Goal: Navigation & Orientation: Find specific page/section

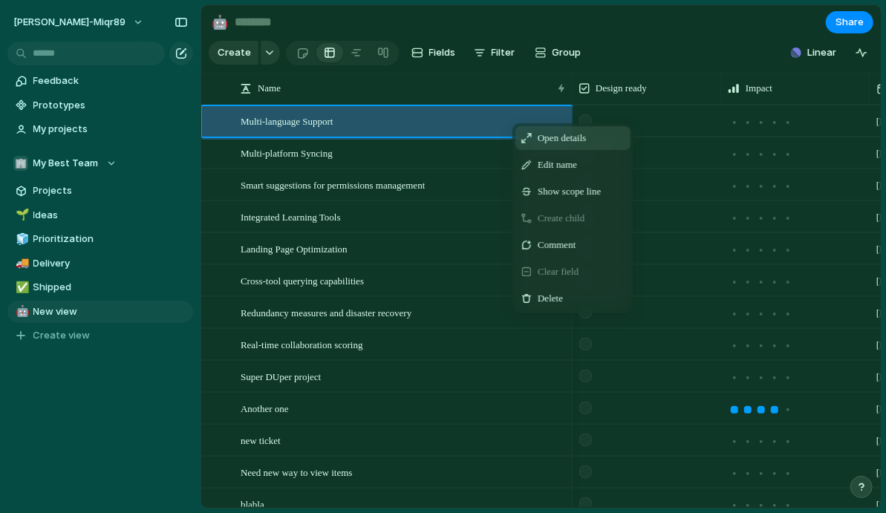
click at [538, 137] on span "Open details" at bounding box center [561, 138] width 48 height 15
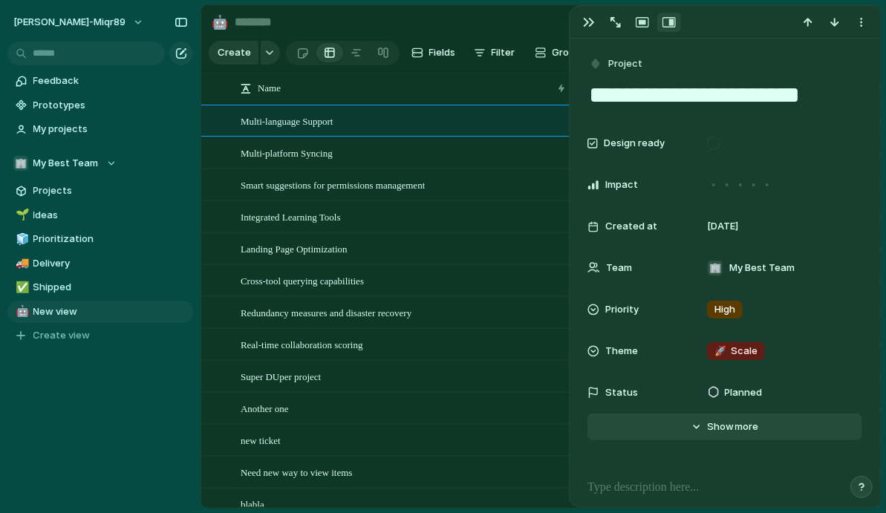
click at [705, 431] on button "Hide Show more" at bounding box center [724, 427] width 275 height 27
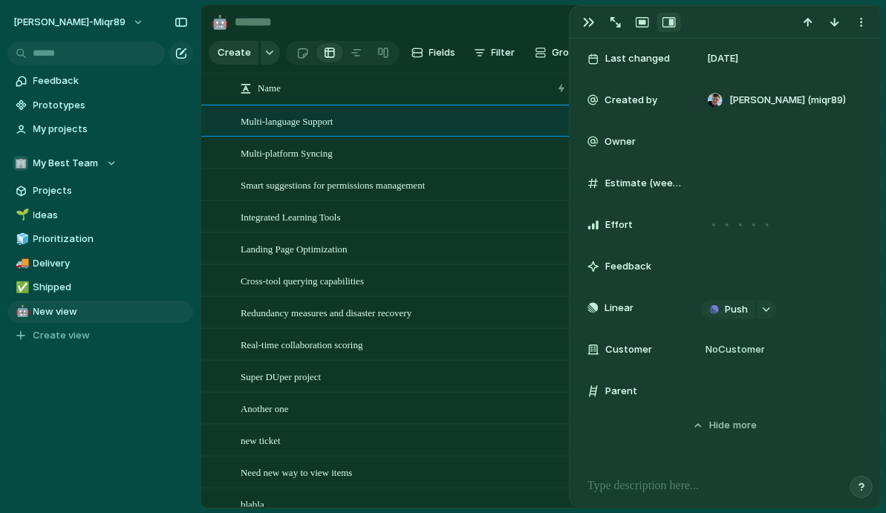
scroll to position [465, 0]
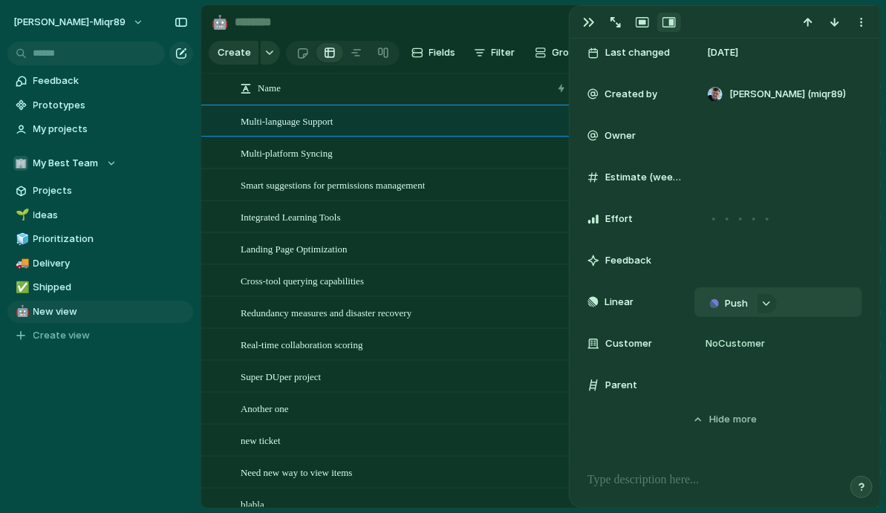
click at [723, 304] on button "Push" at bounding box center [728, 303] width 54 height 19
click at [706, 332] on span "Project" at bounding box center [711, 331] width 34 height 15
click at [837, 302] on div "Multi-language Support" at bounding box center [778, 302] width 125 height 15
click at [609, 19] on button "button" at bounding box center [616, 22] width 24 height 19
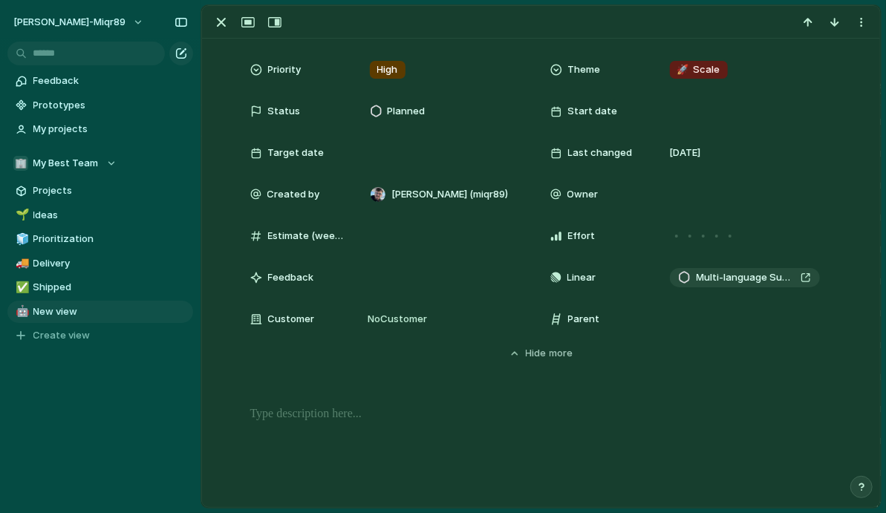
scroll to position [0, 0]
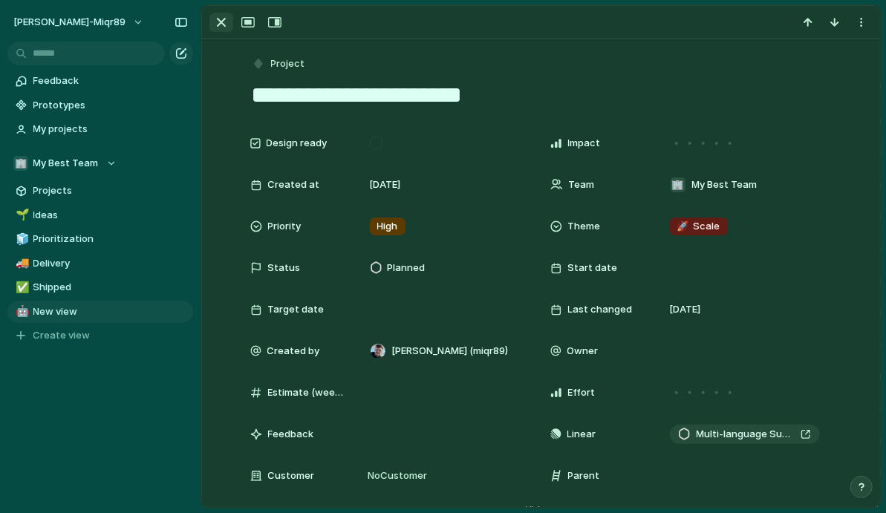
click at [220, 21] on div "button" at bounding box center [221, 22] width 18 height 18
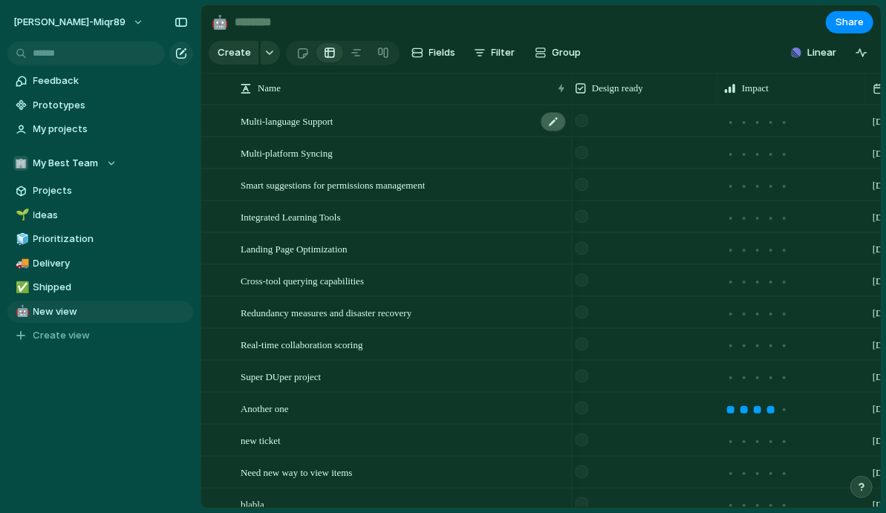
click at [554, 122] on div at bounding box center [552, 121] width 25 height 19
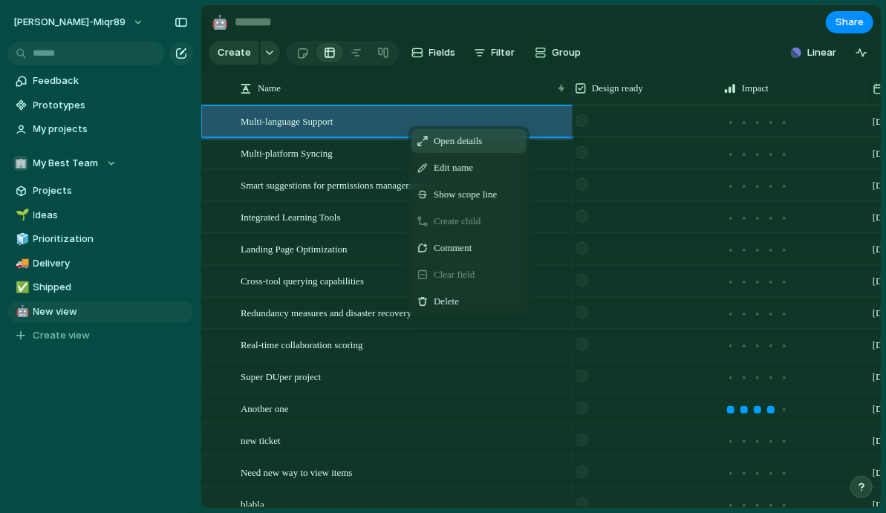
click at [437, 141] on span "Open details" at bounding box center [458, 141] width 48 height 15
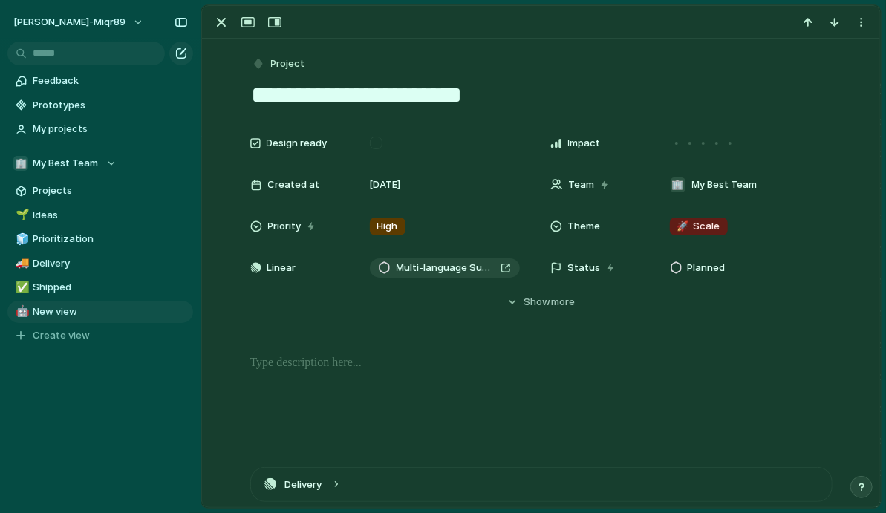
scroll to position [231, 0]
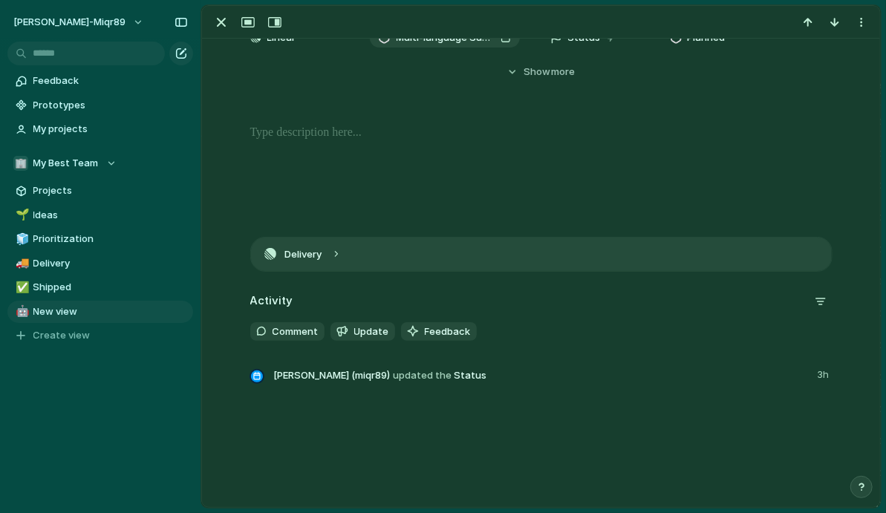
click at [331, 259] on button "Delivery" at bounding box center [541, 254] width 581 height 33
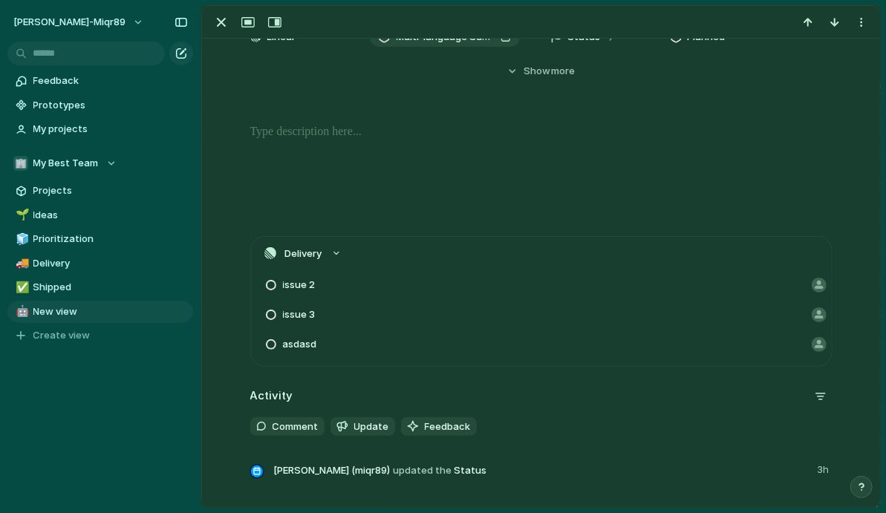
click at [302, 284] on span "issue 2" at bounding box center [299, 285] width 33 height 15
click at [304, 283] on span "issue 2" at bounding box center [299, 285] width 33 height 15
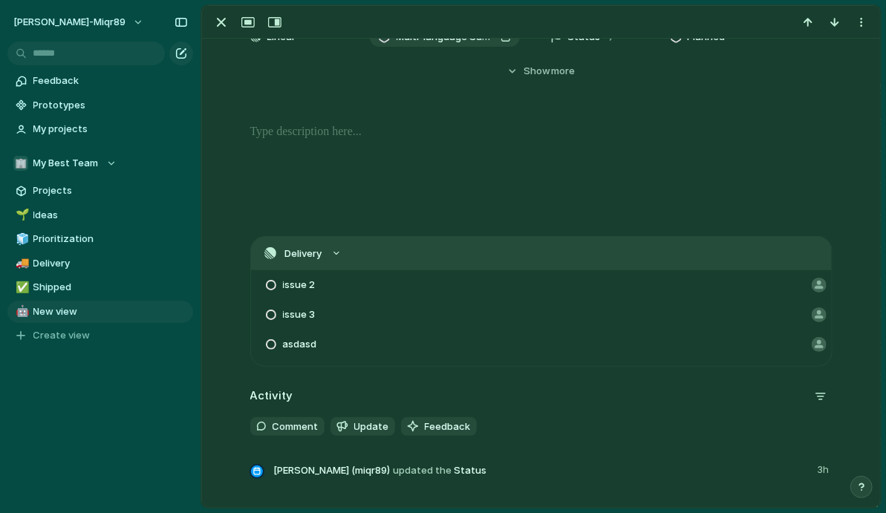
click at [332, 251] on button "Delivery" at bounding box center [541, 253] width 581 height 33
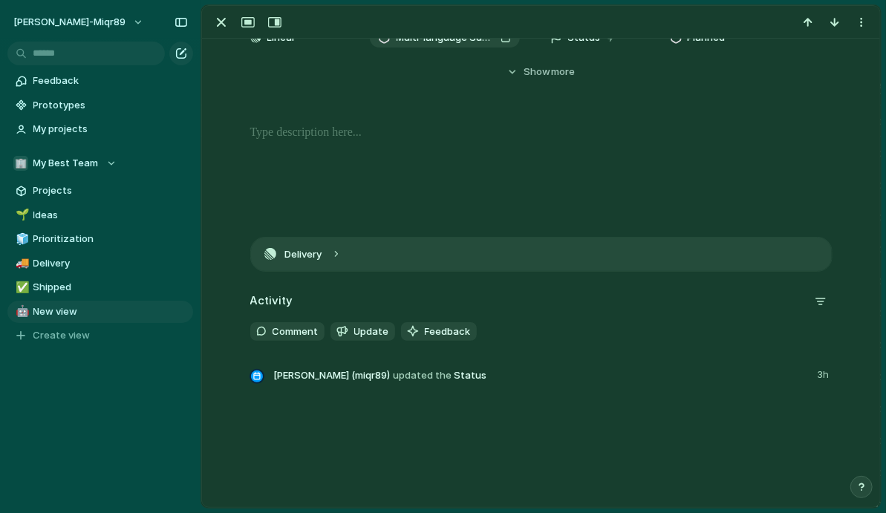
click at [344, 258] on button "Delivery" at bounding box center [541, 254] width 581 height 33
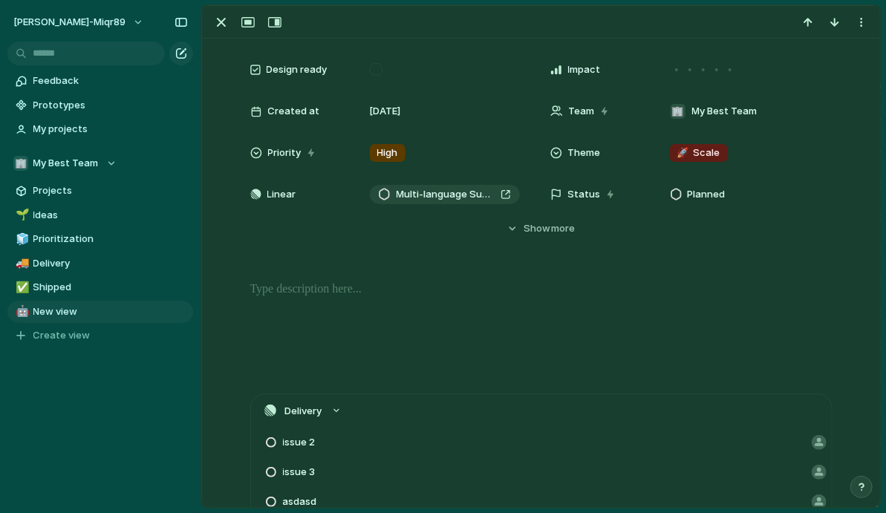
scroll to position [0, 0]
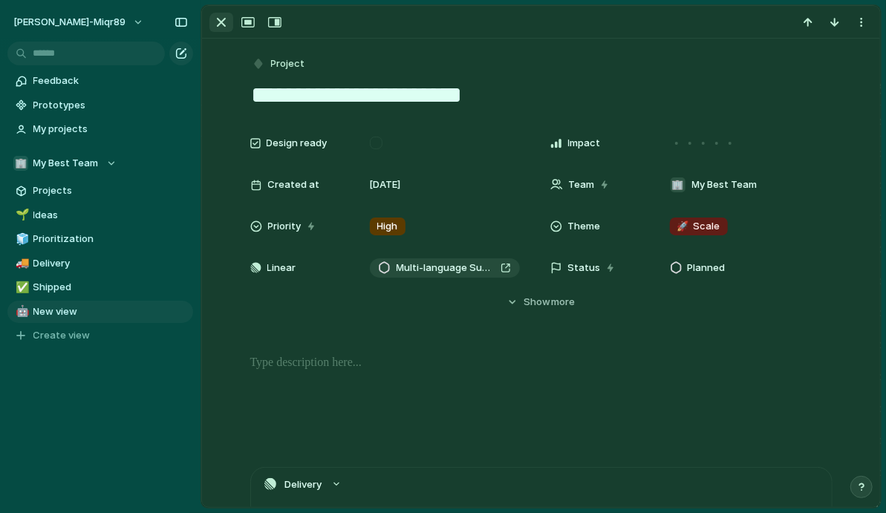
click at [220, 22] on div "button" at bounding box center [221, 22] width 18 height 18
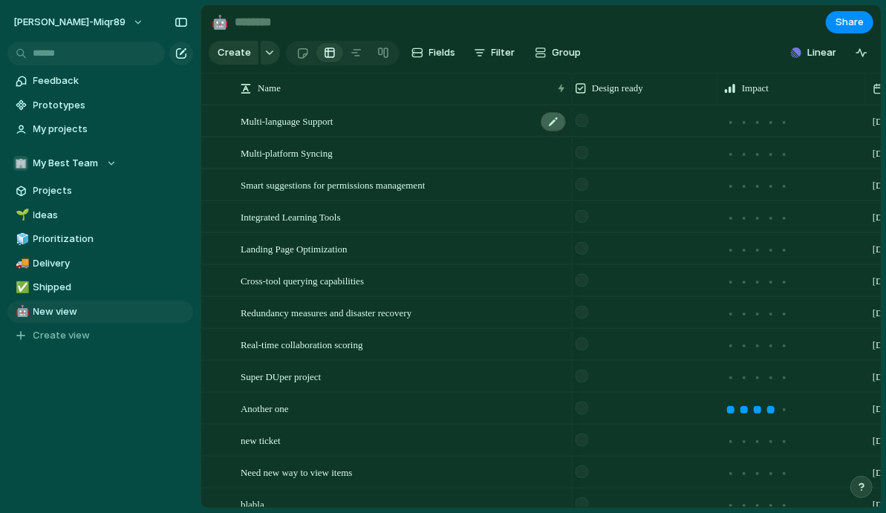
click at [549, 120] on div at bounding box center [552, 121] width 25 height 19
click at [72, 165] on span "My Best Team" at bounding box center [65, 163] width 65 height 15
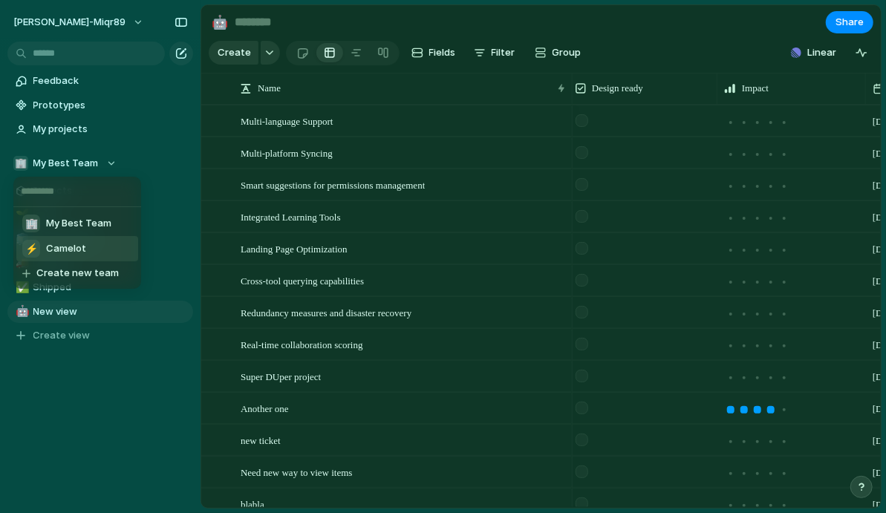
click at [62, 248] on span "Camelot" at bounding box center [66, 248] width 40 height 15
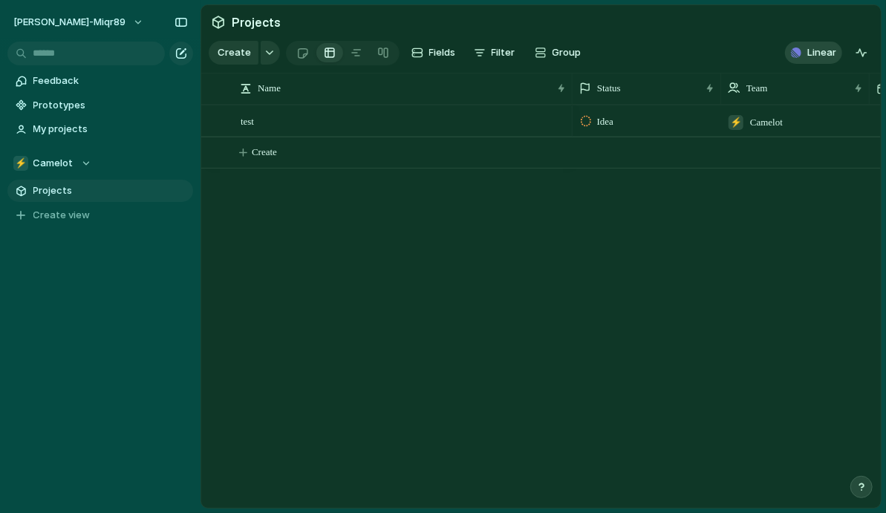
click at [825, 54] on span "Linear" at bounding box center [821, 52] width 29 height 15
click at [82, 165] on div "⚡ Camelot" at bounding box center [52, 163] width 78 height 15
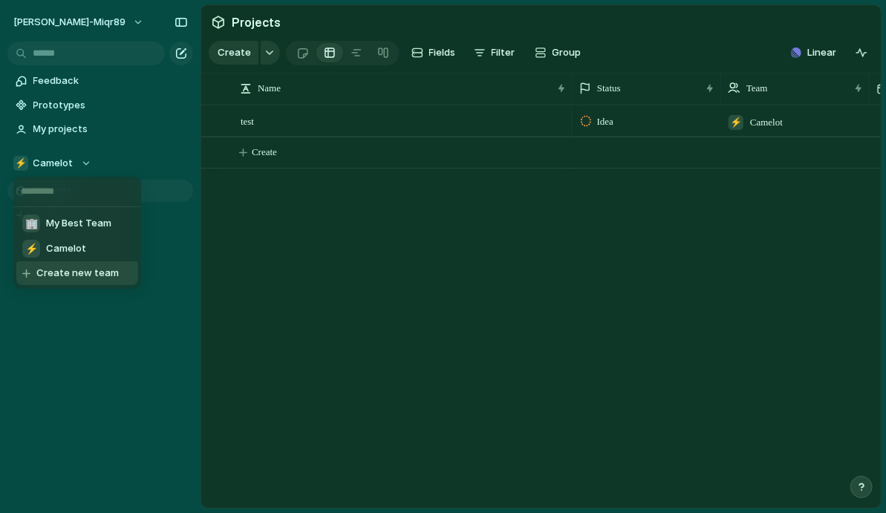
click at [59, 272] on span "Create new team" at bounding box center [77, 273] width 82 height 15
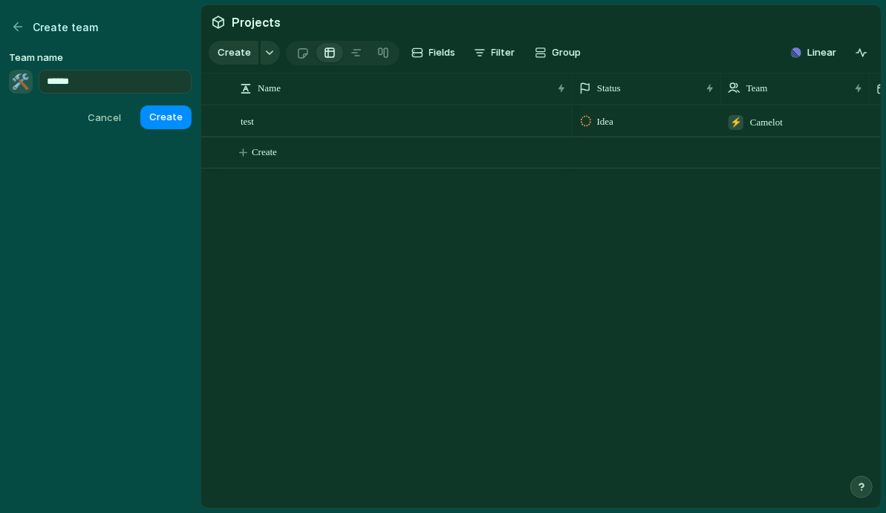
type input "******"
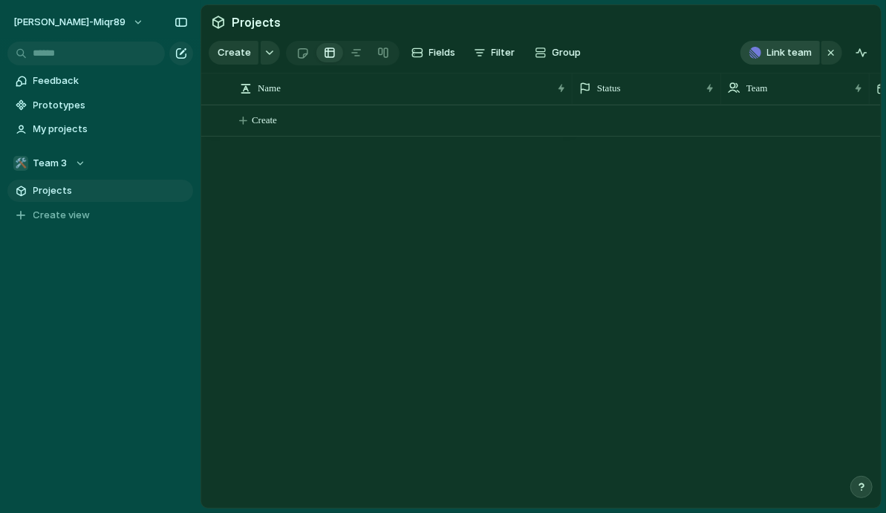
click at [788, 54] on span "Link team" at bounding box center [789, 52] width 45 height 15
click at [653, 235] on div "⚡ Camelot" at bounding box center [443, 256] width 886 height 513
click at [831, 58] on div "button" at bounding box center [831, 53] width 12 height 18
click at [261, 57] on button "button" at bounding box center [270, 53] width 19 height 24
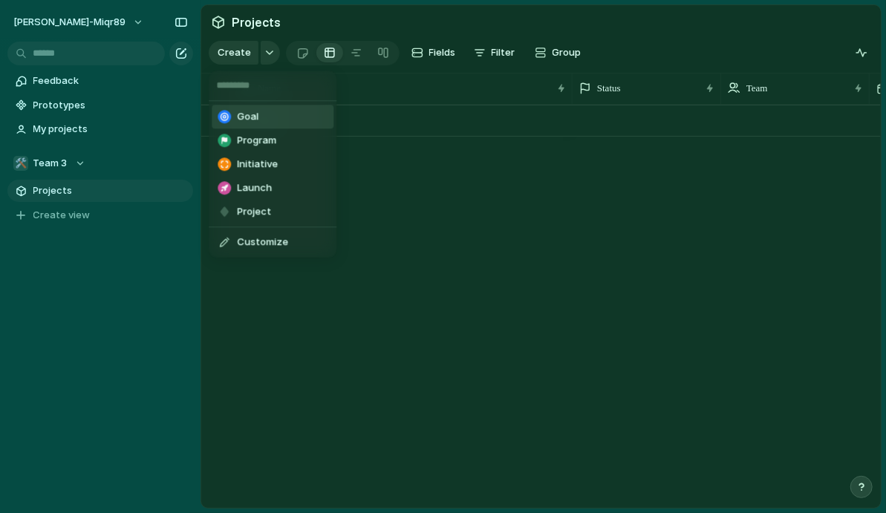
click at [261, 57] on div "Goal Program Initiative Launch Project Customize" at bounding box center [443, 256] width 886 height 513
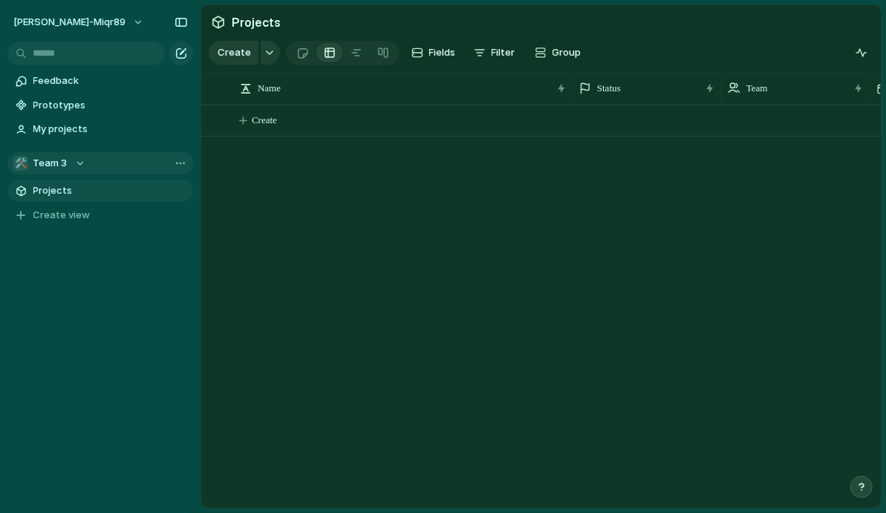
click at [79, 164] on div "🛠️ Team 3" at bounding box center [49, 163] width 72 height 15
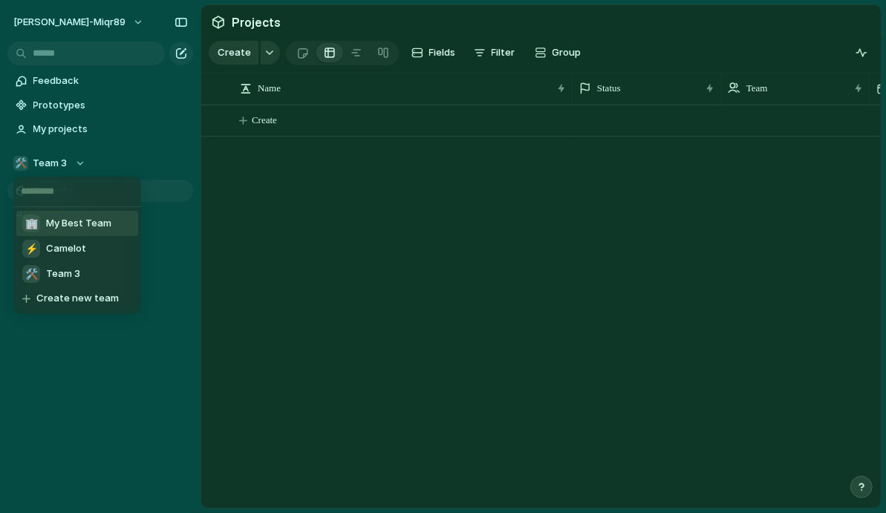
click at [63, 227] on span "My Best Team" at bounding box center [78, 223] width 65 height 15
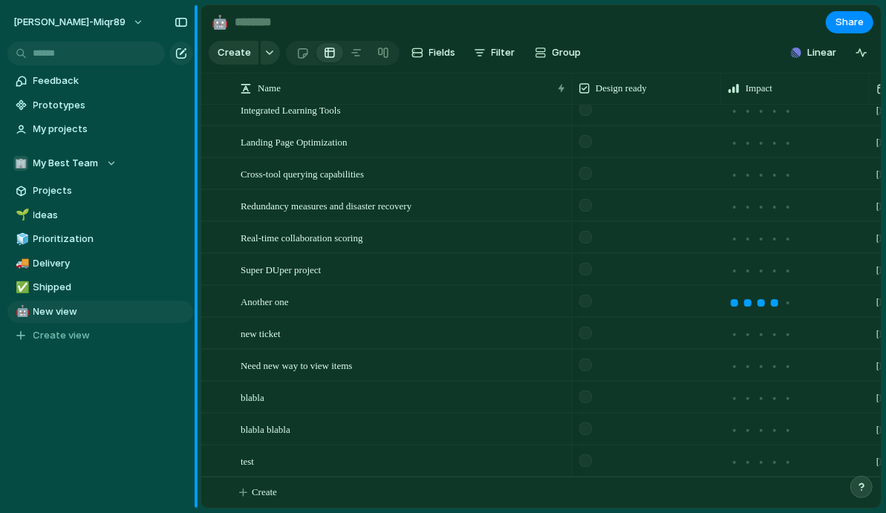
drag, startPoint x: 200, startPoint y: 155, endPoint x: 124, endPoint y: 155, distance: 75.7
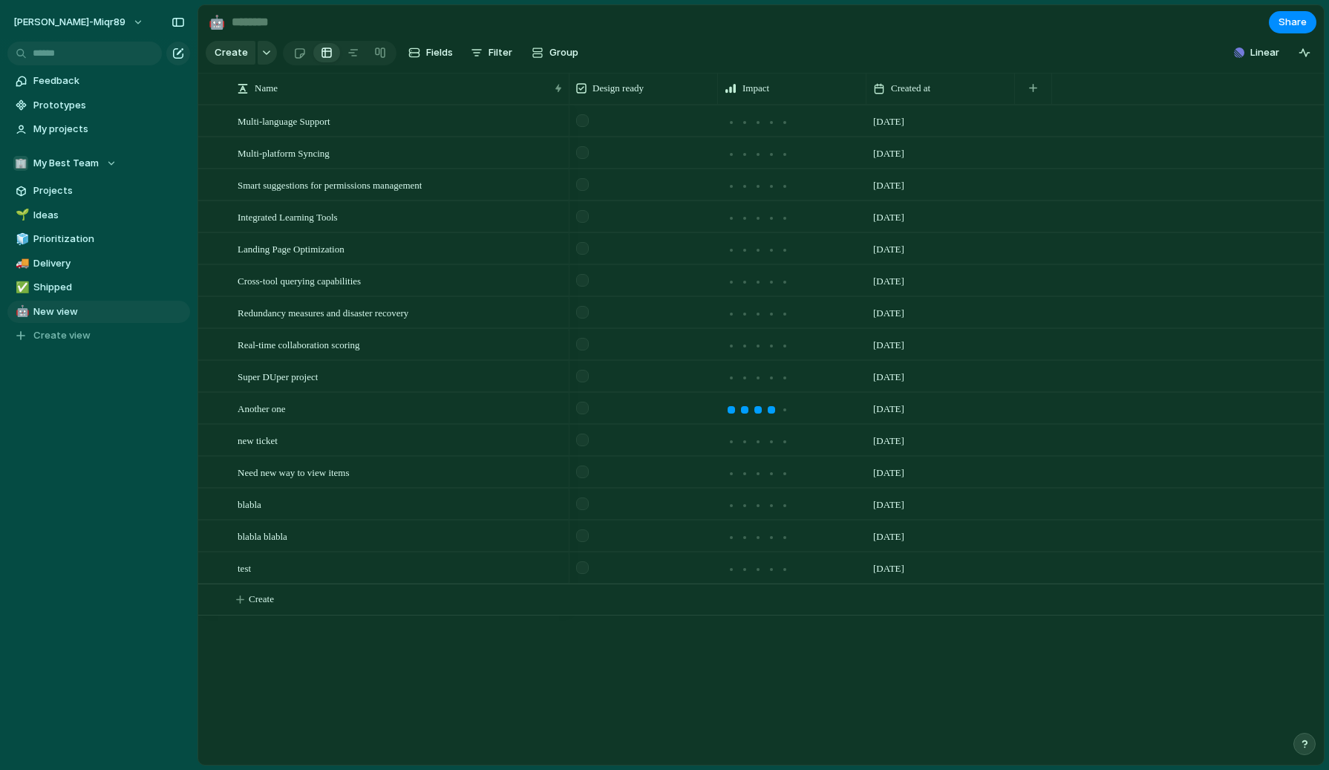
drag, startPoint x: 162, startPoint y: 56, endPoint x: 197, endPoint y: 62, distance: 36.0
click at [71, 64] on input "text" at bounding box center [84, 54] width 154 height 24
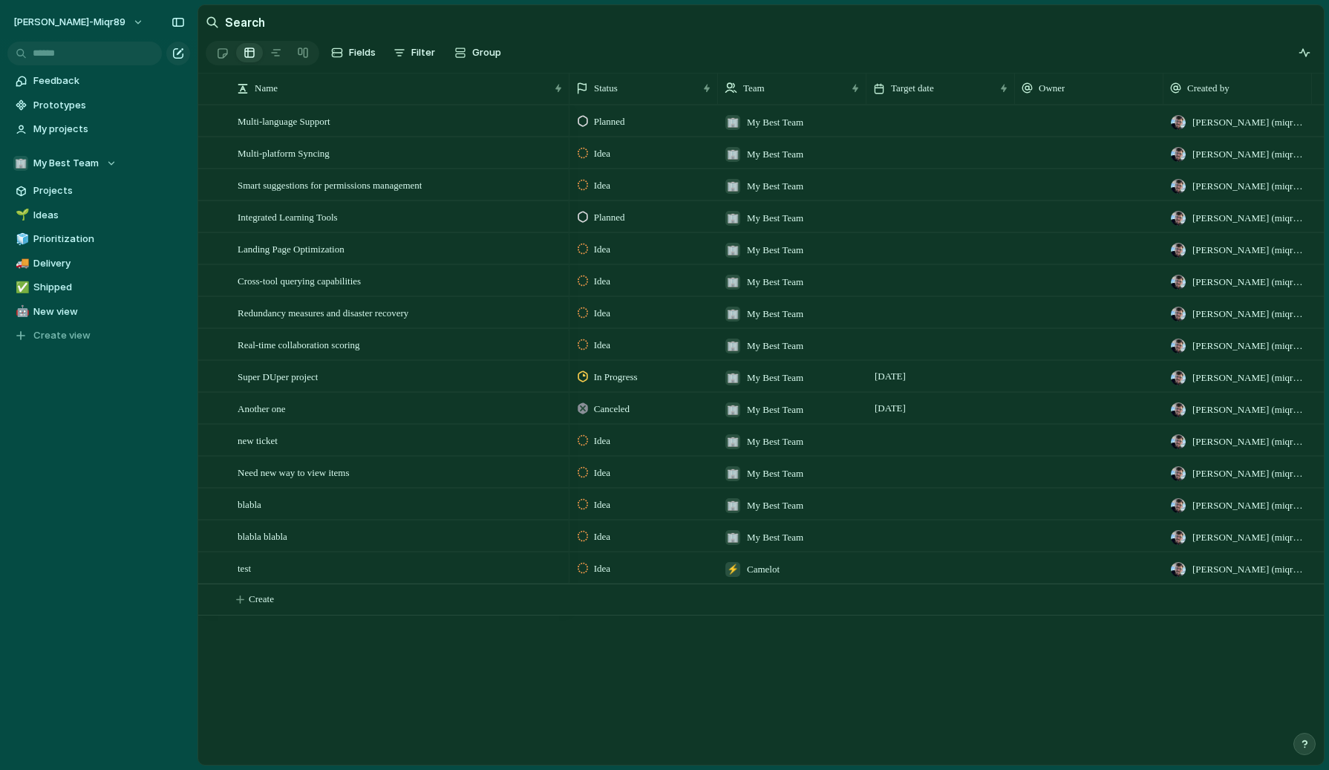
click at [253, 26] on h2 "Search" at bounding box center [245, 22] width 40 height 18
click at [75, 89] on link "Feedback" at bounding box center [98, 81] width 183 height 22
